Goal: Task Accomplishment & Management: Complete application form

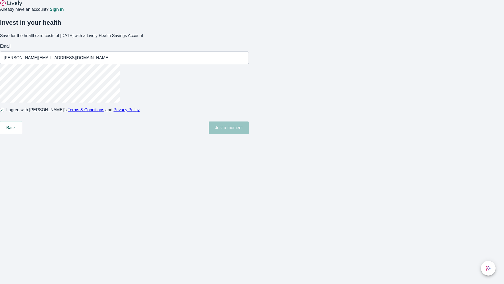
type input "[PERSON_NAME][EMAIL_ADDRESS][DOMAIN_NAME]"
click at [4, 112] on input "I agree with Lively’s Terms & Conditions and Privacy Policy" at bounding box center [2, 110] width 4 height 4
checkbox input "false"
type input "[EMAIL_ADDRESS][DOMAIN_NAME]"
click at [4, 112] on input "I agree with Lively’s Terms & Conditions and Privacy Policy" at bounding box center [2, 110] width 4 height 4
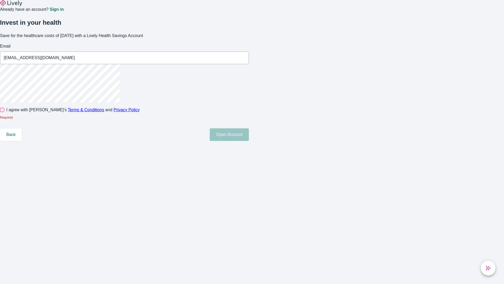
checkbox input "true"
click at [249, 134] on button "Open Account" at bounding box center [229, 127] width 39 height 13
